Goal: Task Accomplishment & Management: Manage account settings

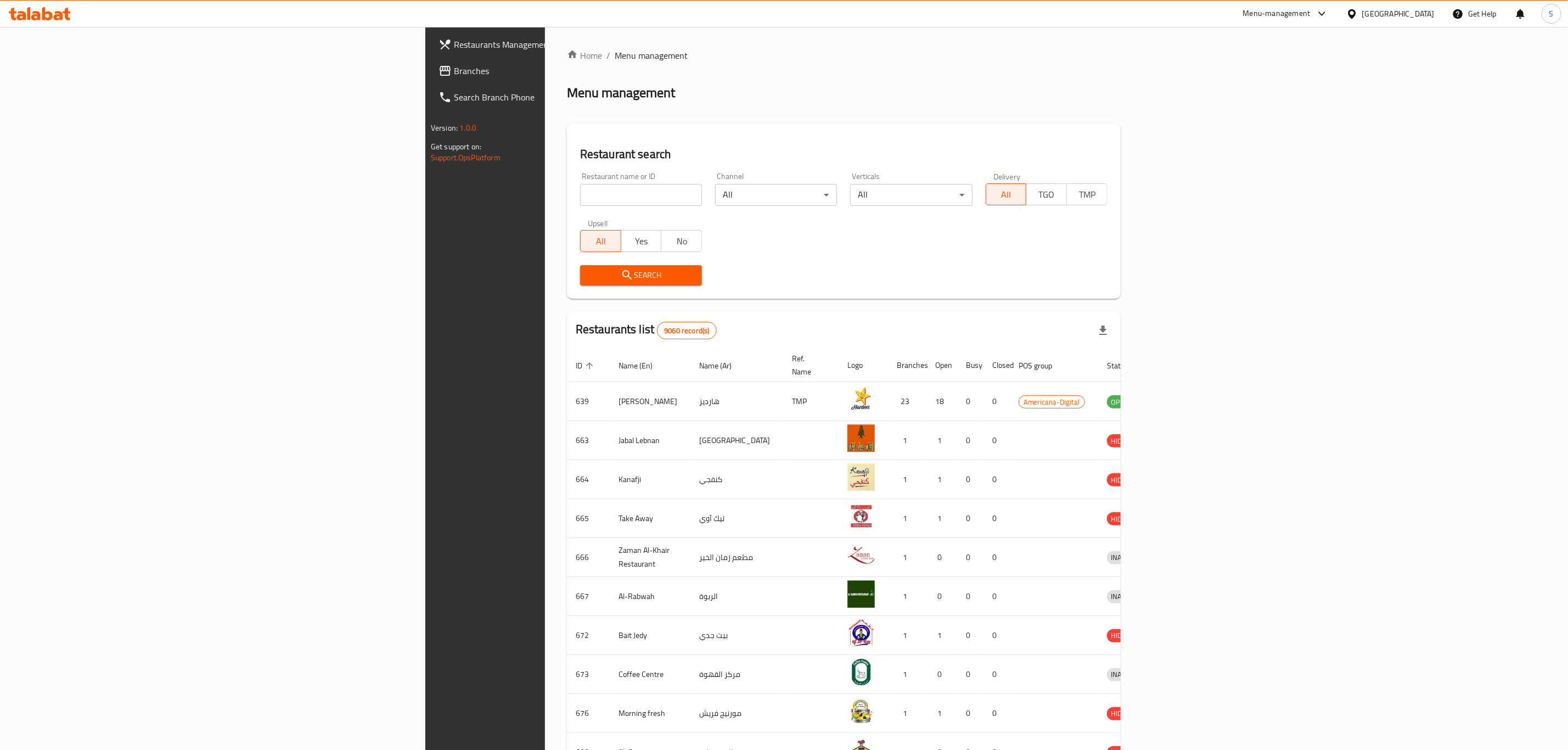
click at [580, 190] on input "search" at bounding box center [641, 195] width 122 height 22
click button "Search" at bounding box center [641, 275] width 122 height 20
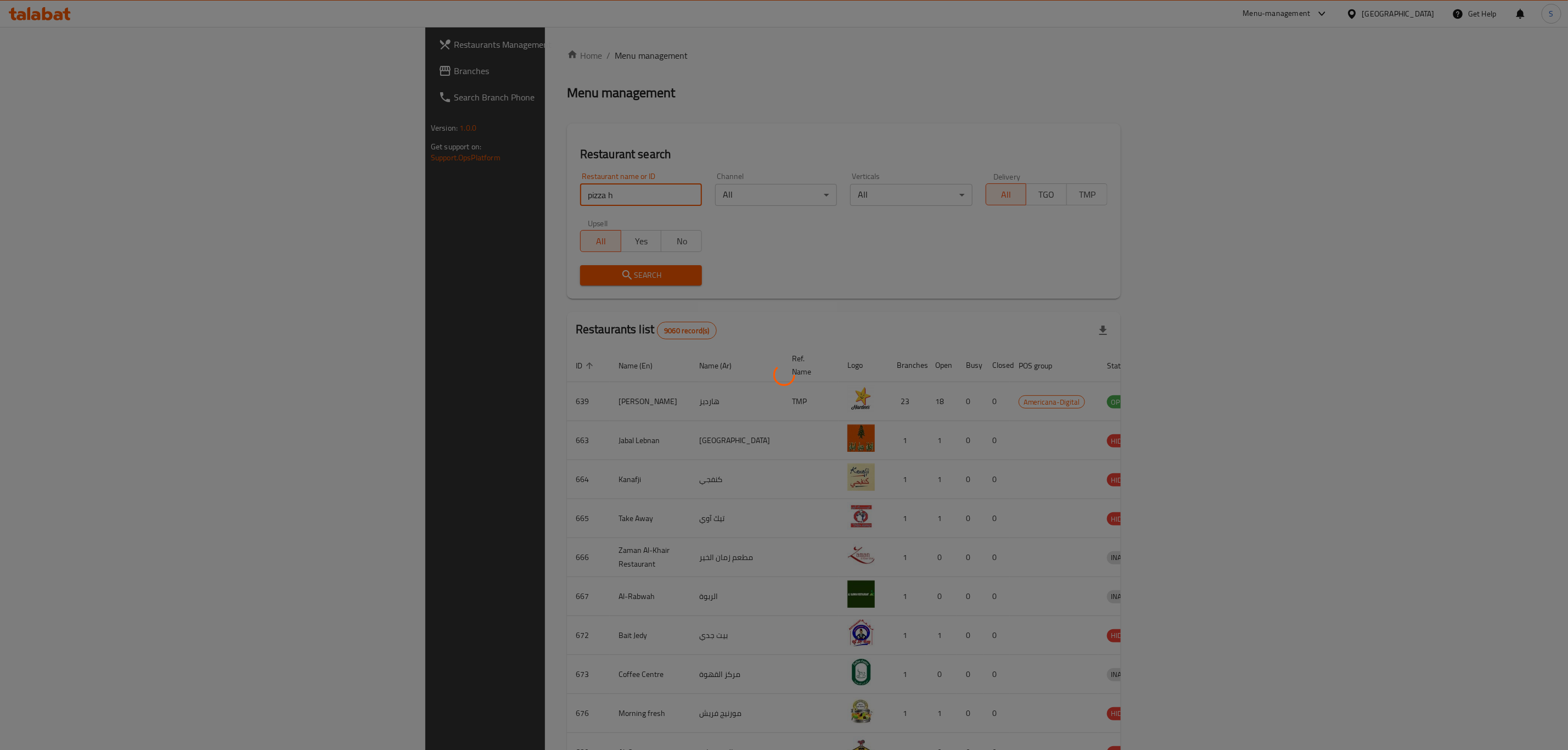
click at [737, 117] on div at bounding box center [784, 375] width 1568 height 750
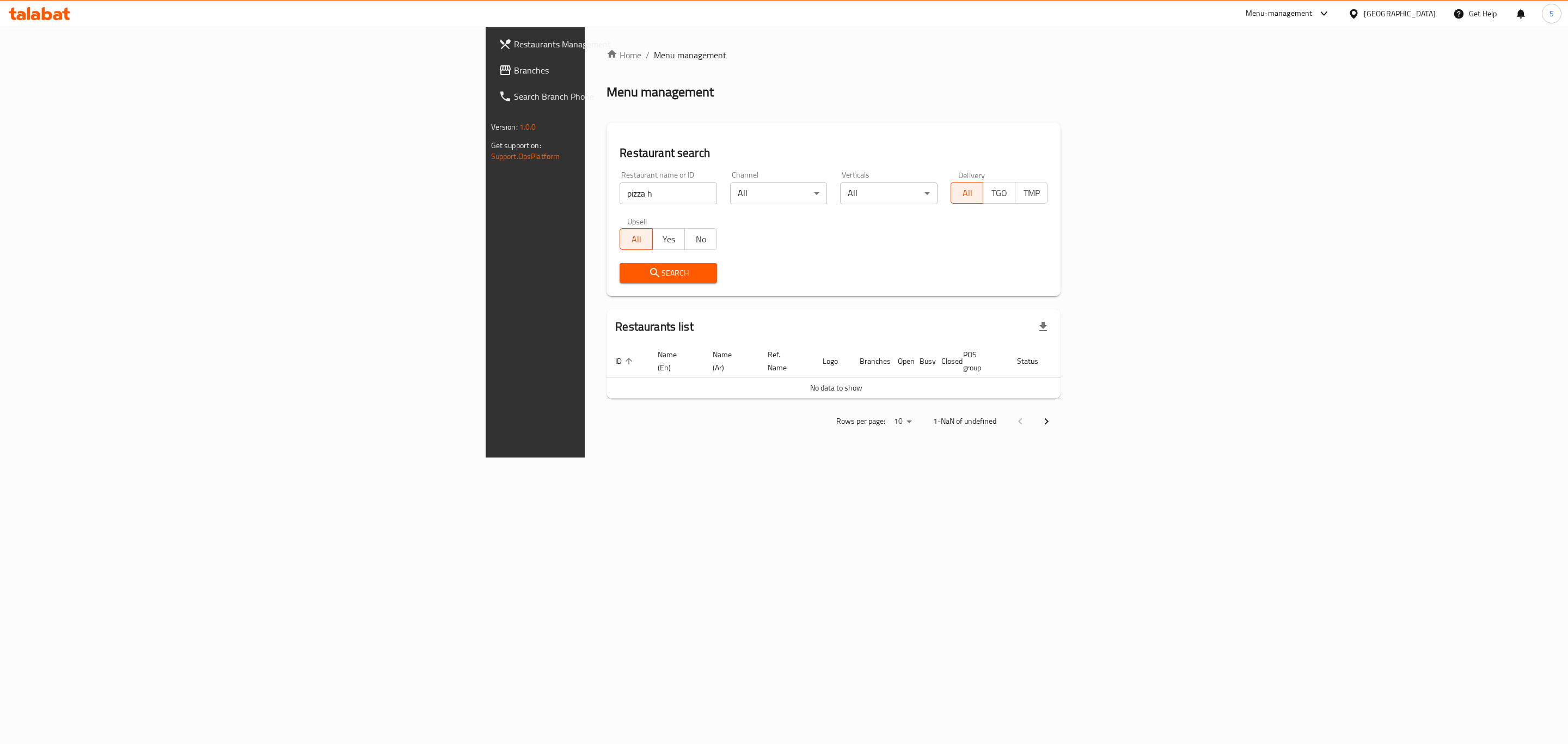
click at [620, 196] on input "pizza h" at bounding box center [668, 193] width 98 height 22
type input "pizza hut"
click button "Search" at bounding box center [668, 273] width 98 height 20
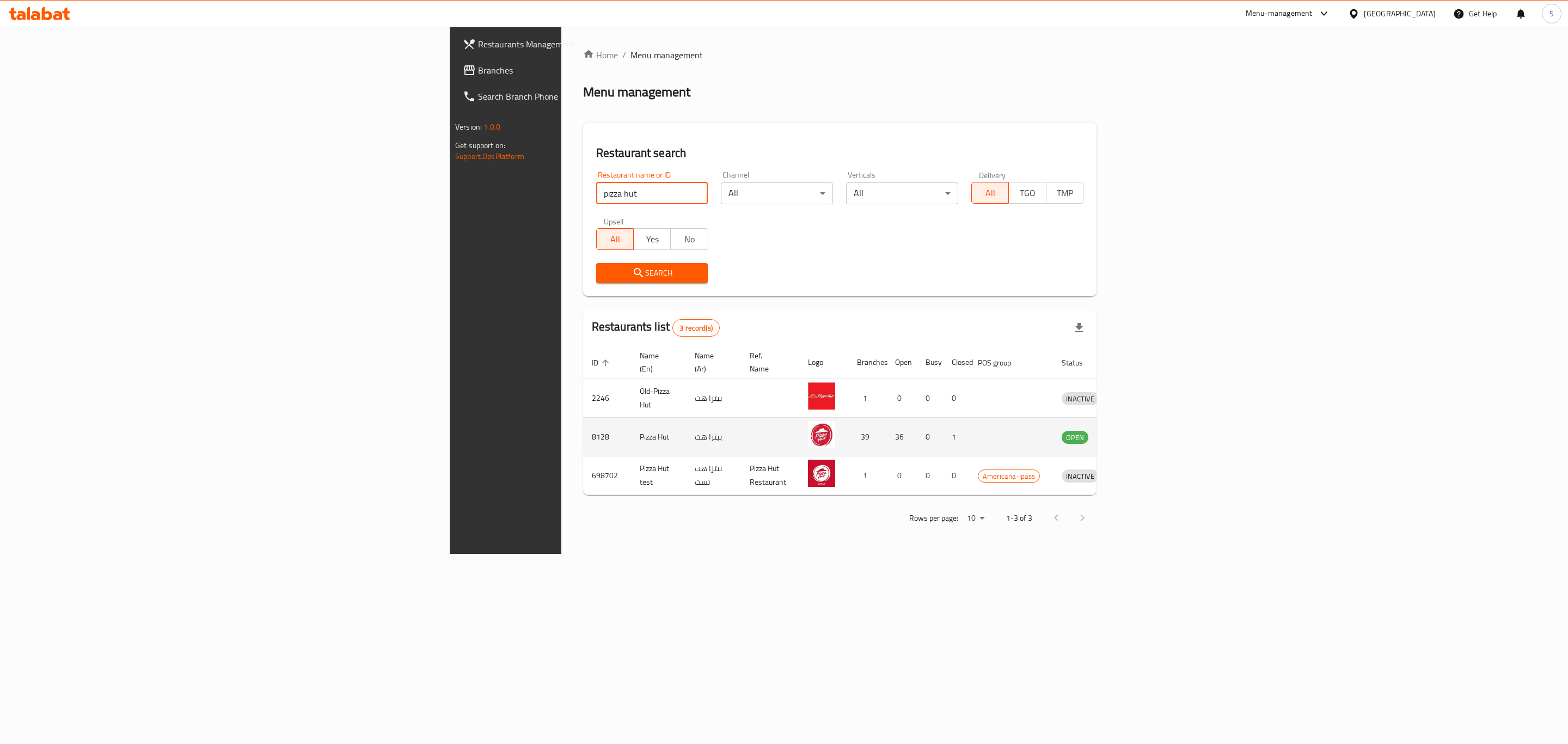
click at [1149, 432] on td "enhanced table" at bounding box center [1130, 436] width 37 height 39
click at [1133, 433] on icon "enhanced table" at bounding box center [1127, 437] width 12 height 9
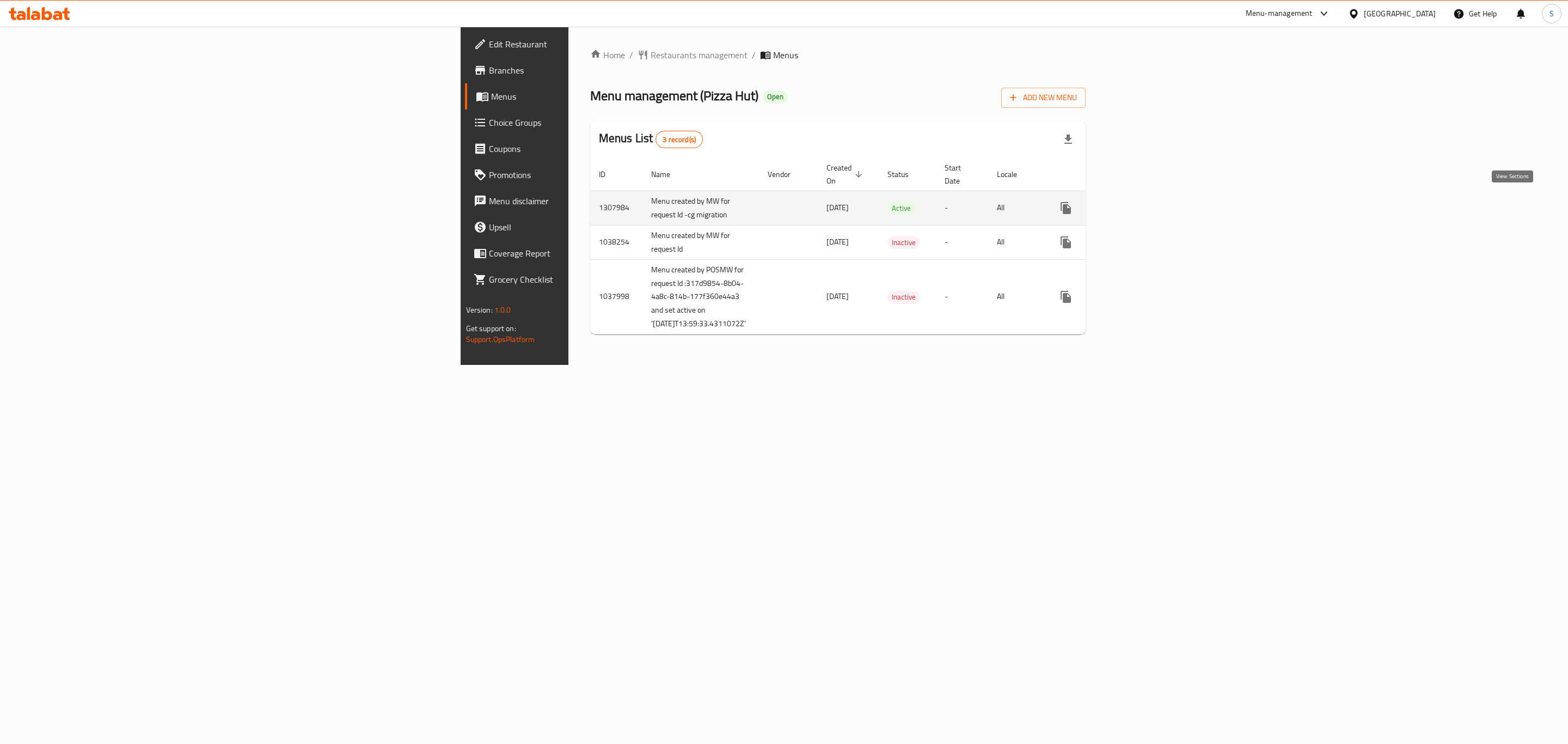
click at [1151, 206] on icon "enhanced table" at bounding box center [1145, 208] width 13 height 13
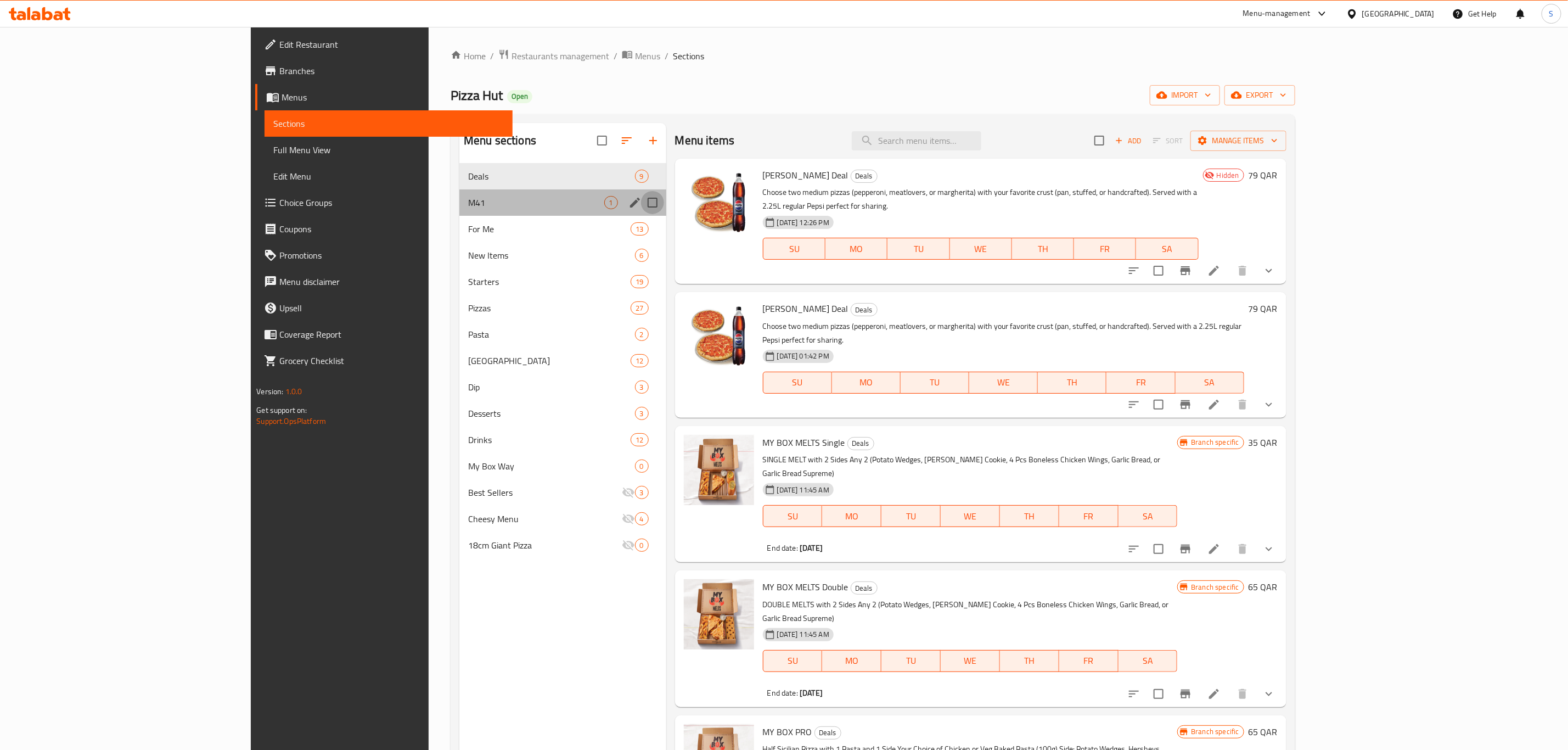
click at [641, 203] on input "Menu sections" at bounding box center [652, 203] width 23 height 23
checkbox input "true"
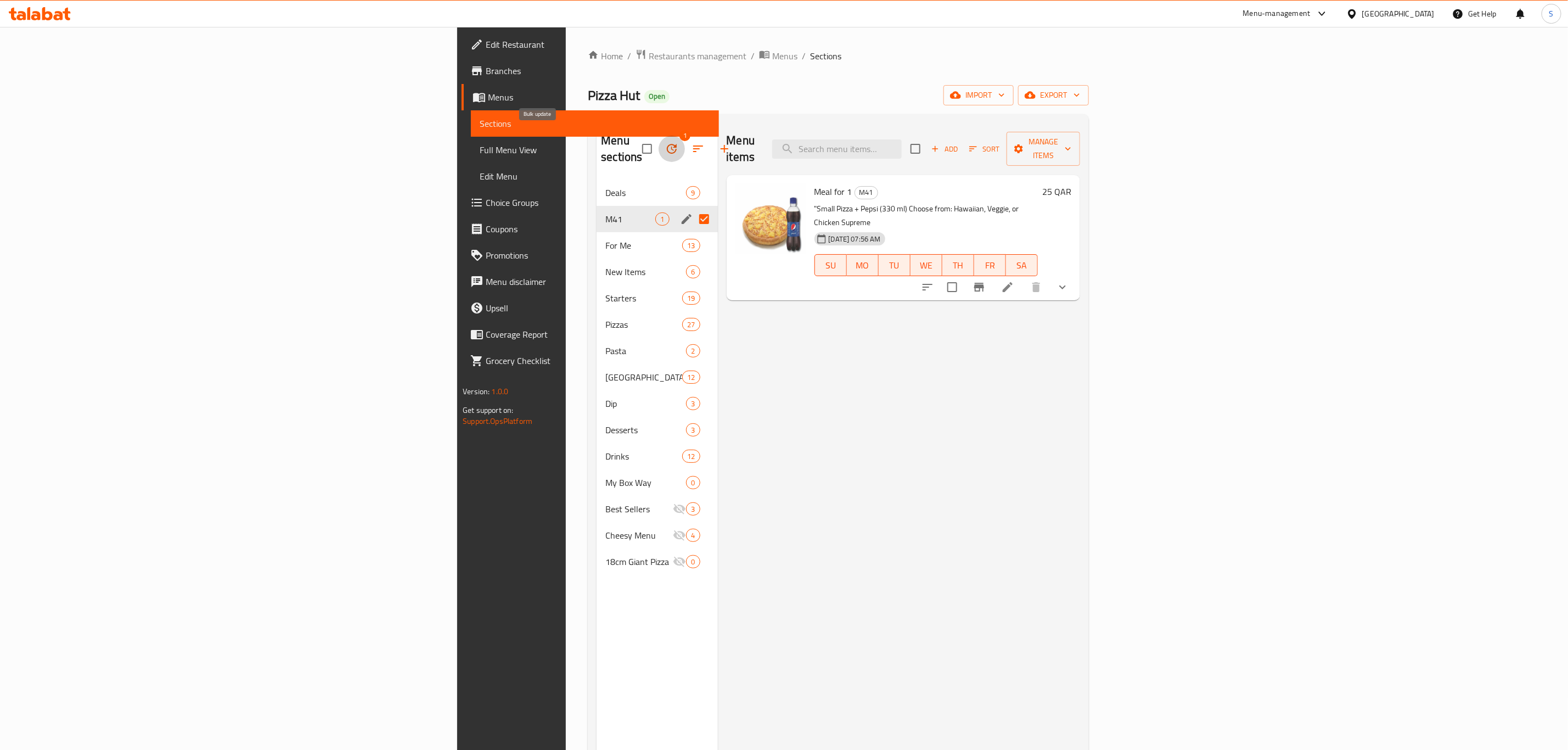
click at [665, 142] on icon "button" at bounding box center [672, 148] width 13 height 13
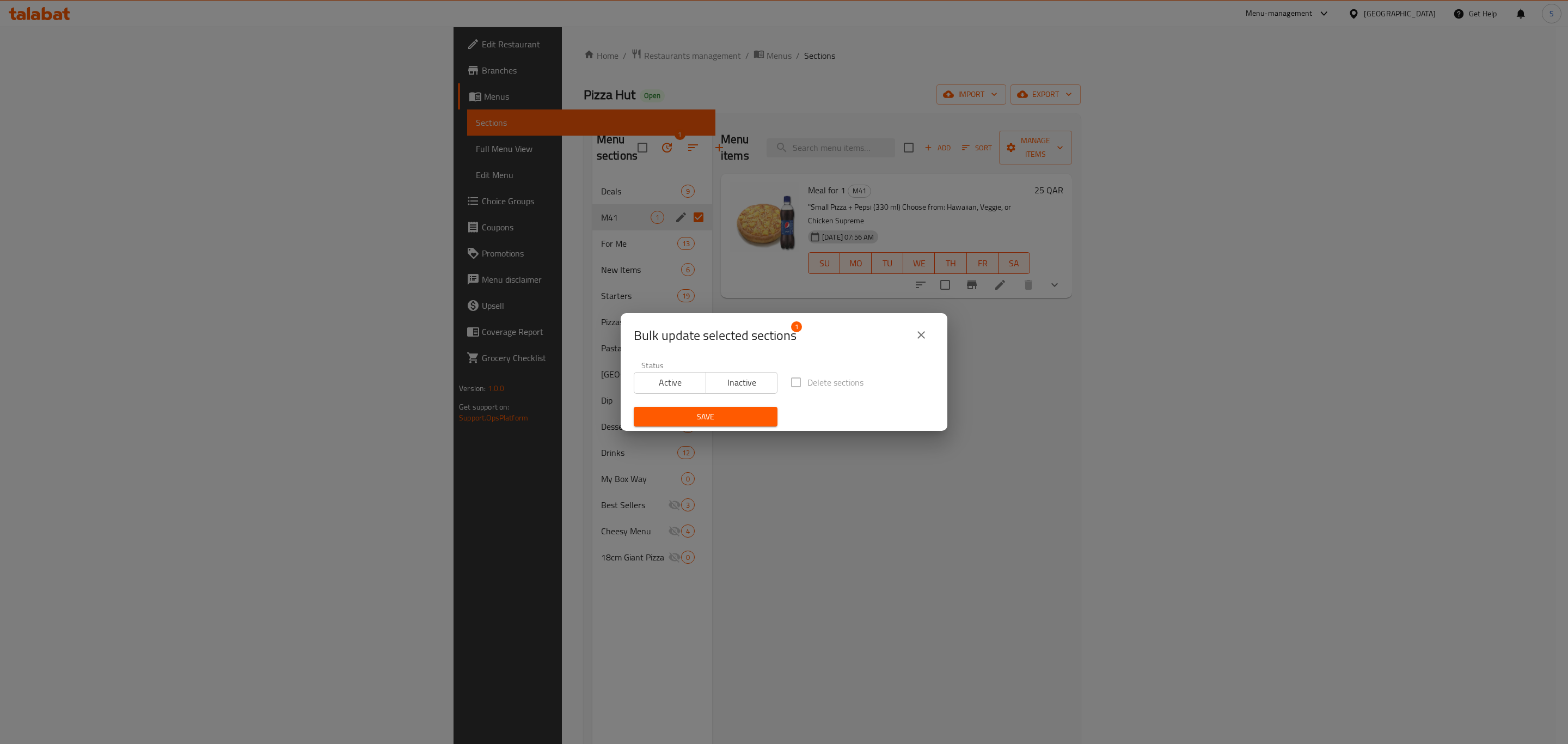
drag, startPoint x: 734, startPoint y: 374, endPoint x: 744, endPoint y: 384, distance: 14.1
click at [734, 374] on span "Inactive" at bounding box center [742, 382] width 63 height 16
click at [701, 420] on span "Save" at bounding box center [705, 417] width 126 height 14
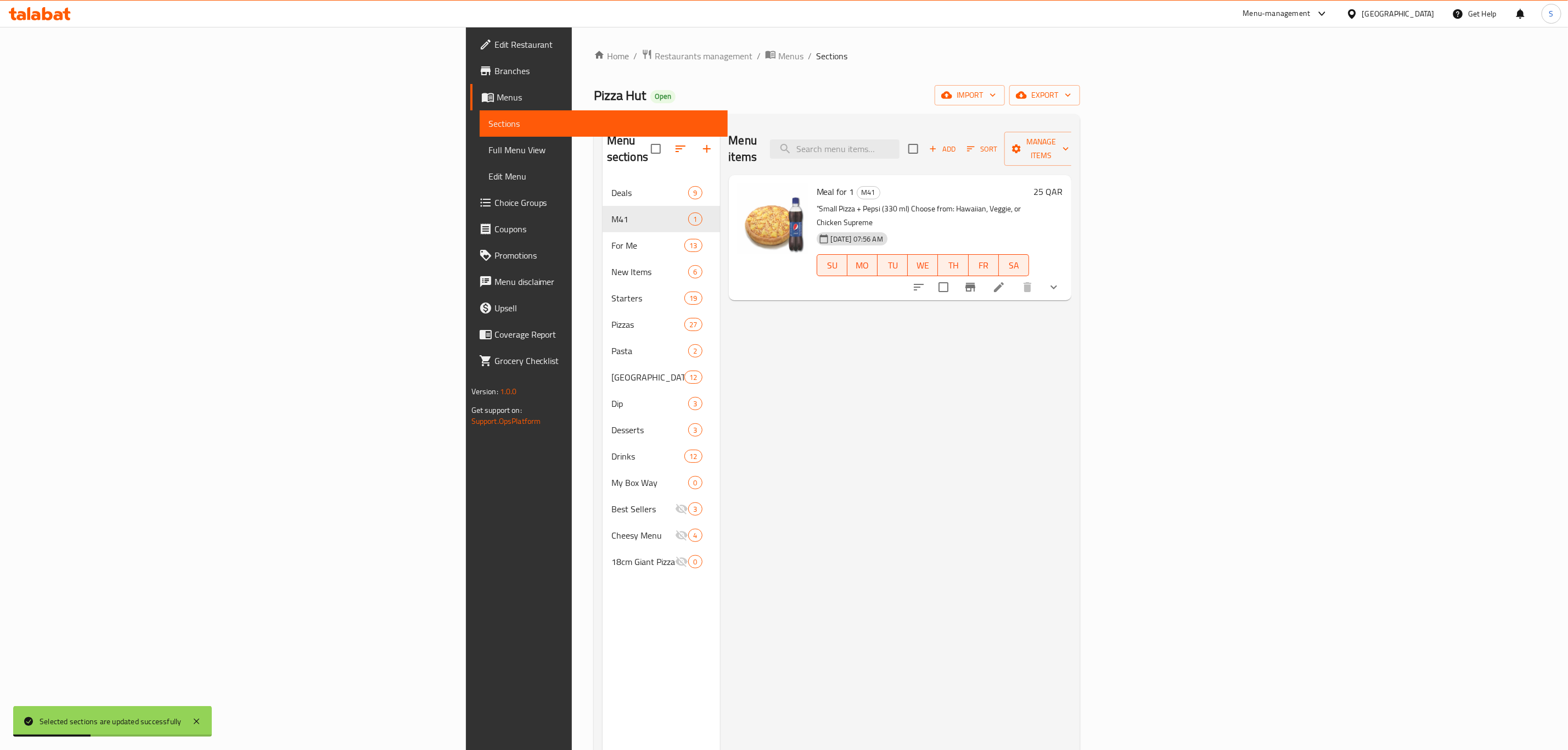
click at [837, 435] on div "Menu items Add Sort Manage items Meal for 1 M41 "Small Pizza + Pepsi (330 ml) C…" at bounding box center [896, 497] width 352 height 750
click at [655, 59] on span "Restaurants management" at bounding box center [704, 56] width 98 height 13
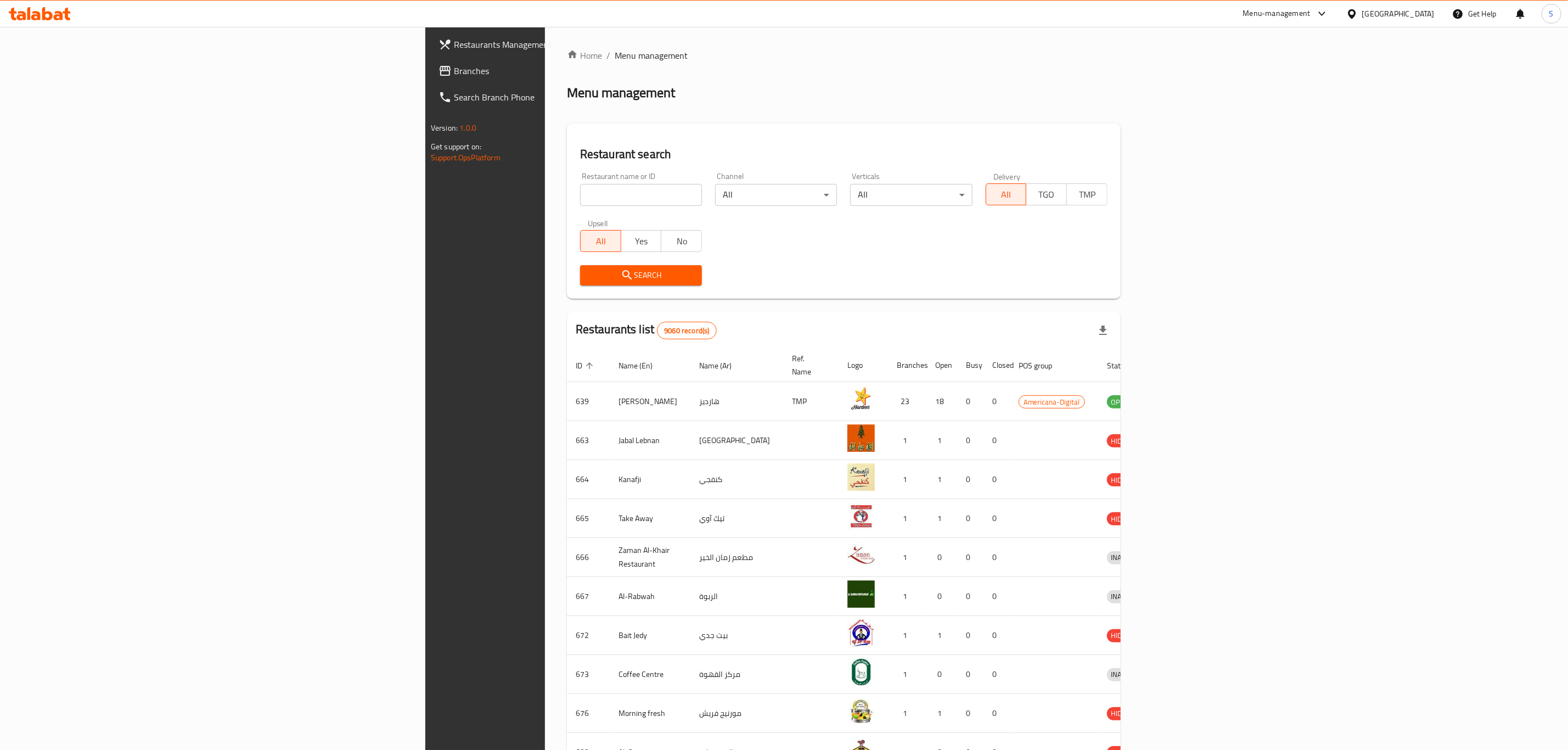
click at [580, 195] on input "search" at bounding box center [641, 195] width 122 height 22
click at [580, 193] on input "search" at bounding box center [641, 195] width 122 height 22
click at [1311, 16] on div "Menu-management" at bounding box center [1277, 14] width 67 height 13
click at [1258, 65] on div "Agent Campaigns Center" at bounding box center [1270, 74] width 100 height 25
